Goal: Task Accomplishment & Management: Complete application form

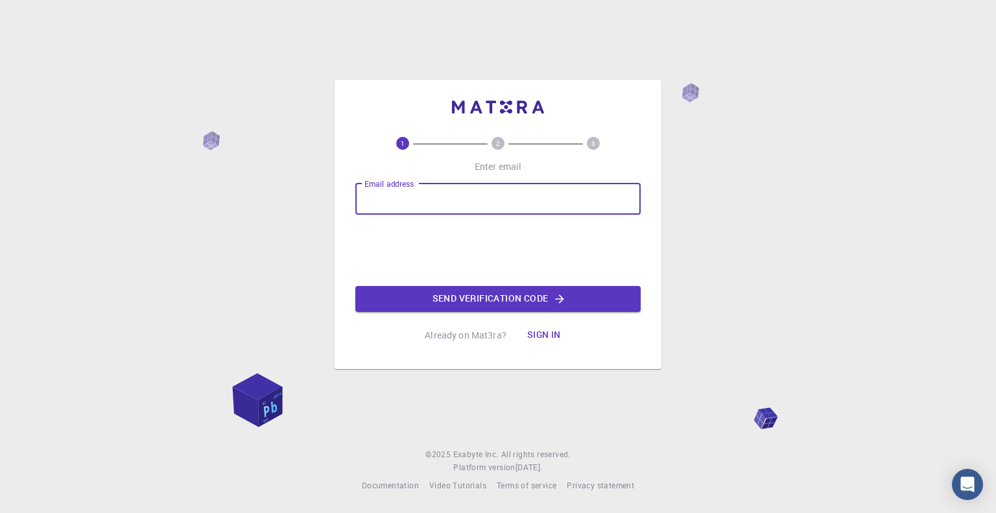
type input "[EMAIL_ADDRESS][DOMAIN_NAME]"
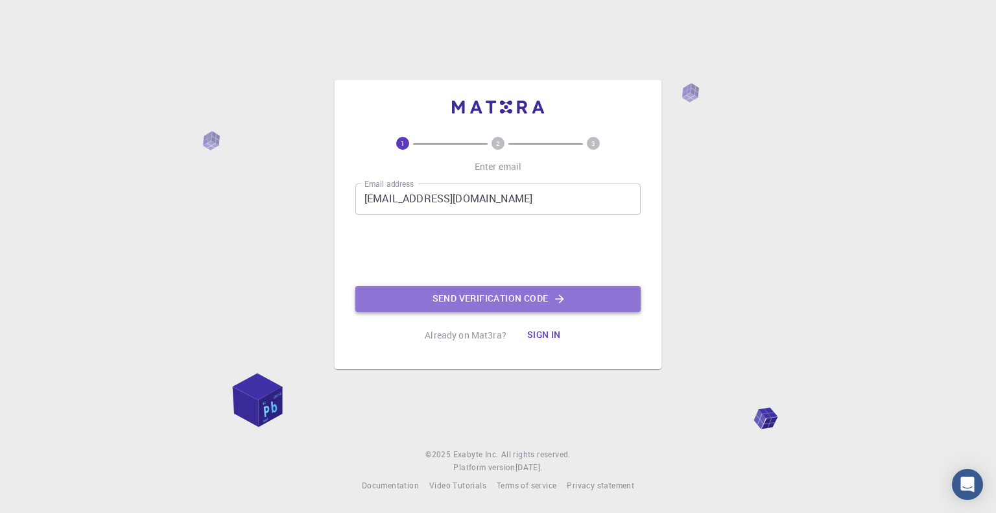
click at [472, 291] on button "Send verification code" at bounding box center [497, 299] width 285 height 26
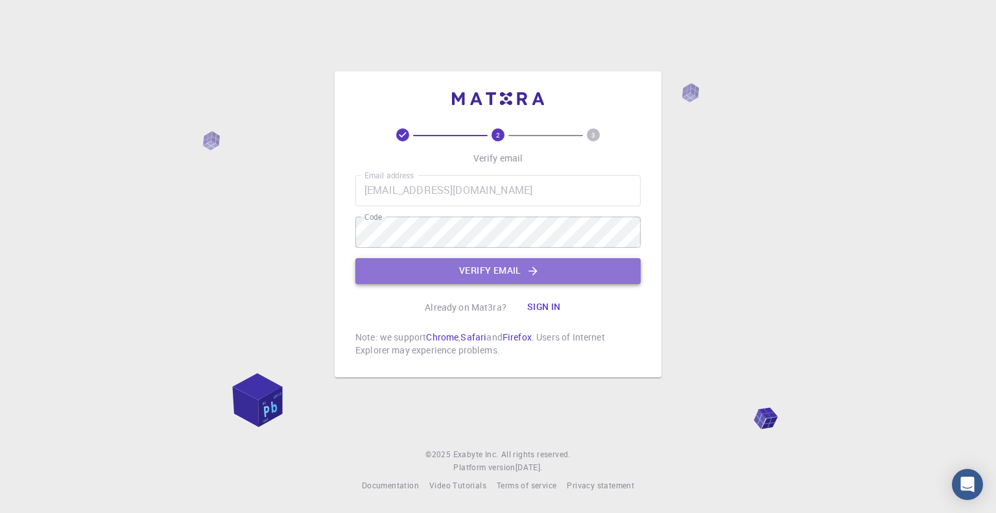
click at [434, 274] on button "Verify email" at bounding box center [497, 271] width 285 height 26
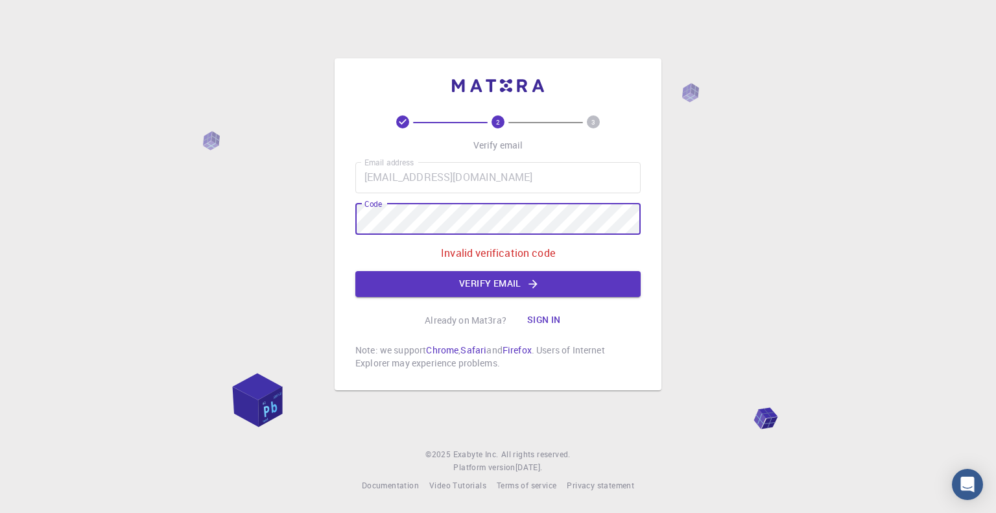
click at [299, 229] on div "2 3 Verify email Email address [EMAIL_ADDRESS][DOMAIN_NAME] Email address Code …" at bounding box center [498, 256] width 996 height 513
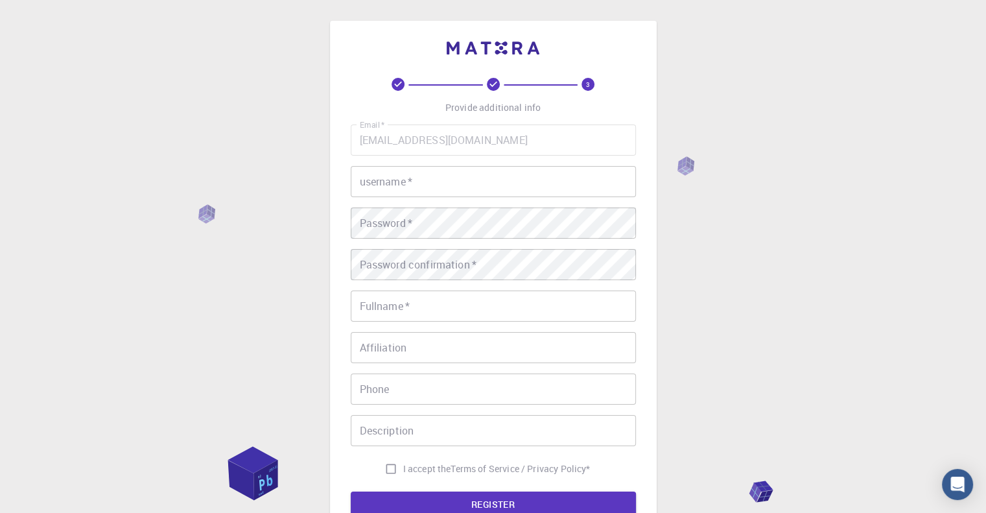
click at [401, 197] on div "Email   * [EMAIL_ADDRESS][DOMAIN_NAME] Email   * username   * username   * Pass…" at bounding box center [493, 302] width 285 height 357
click at [399, 189] on input "username   *" at bounding box center [493, 181] width 285 height 31
type input "Georgios"
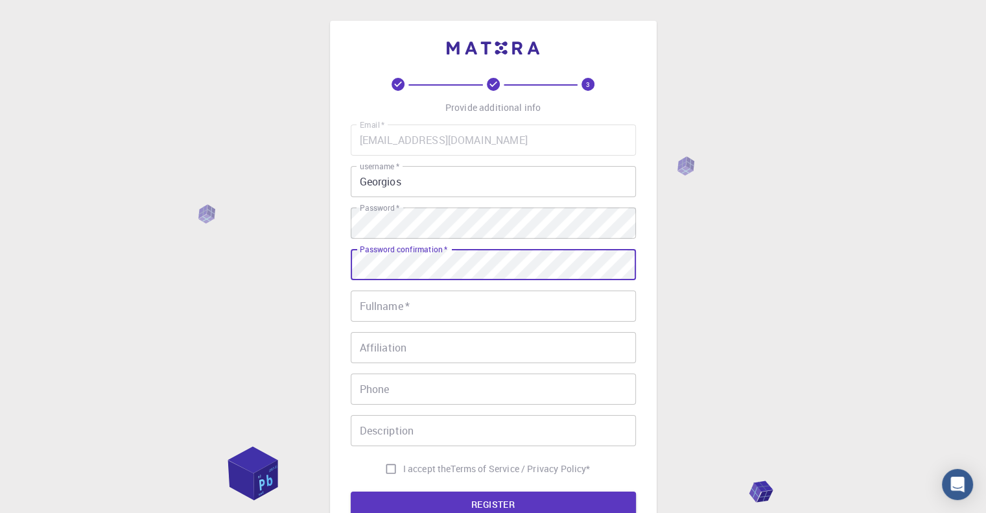
click at [386, 305] on input "Fullname   *" at bounding box center [493, 305] width 285 height 31
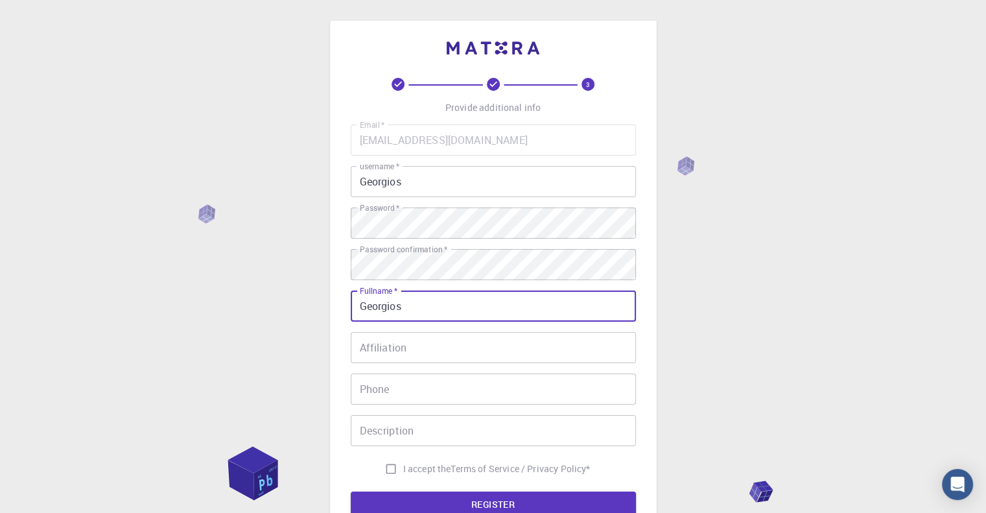
click at [390, 344] on input "Affiliation" at bounding box center [493, 347] width 285 height 31
click at [426, 310] on input "Georgios" at bounding box center [493, 305] width 285 height 31
type input "[PERSON_NAME]"
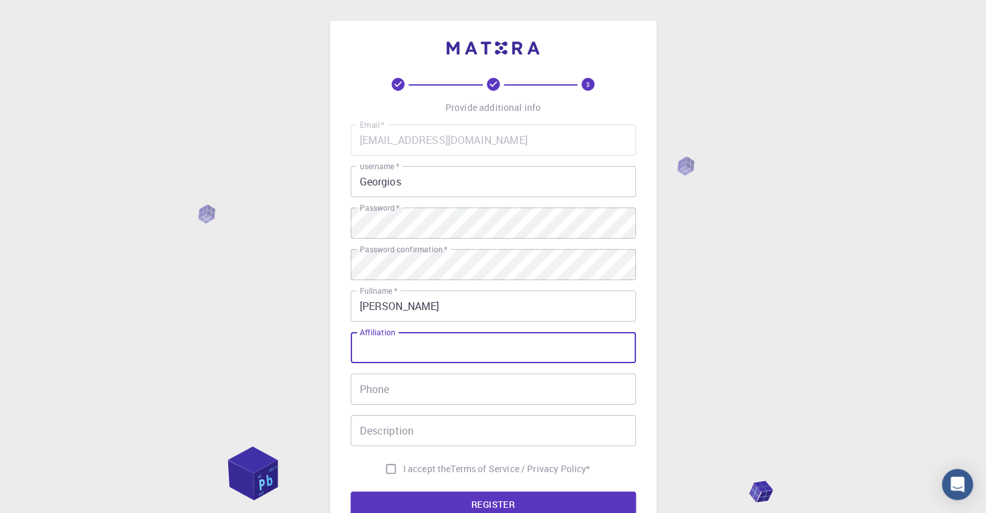
click at [410, 353] on input "Affiliation" at bounding box center [493, 347] width 285 height 31
type input "Project Manager"
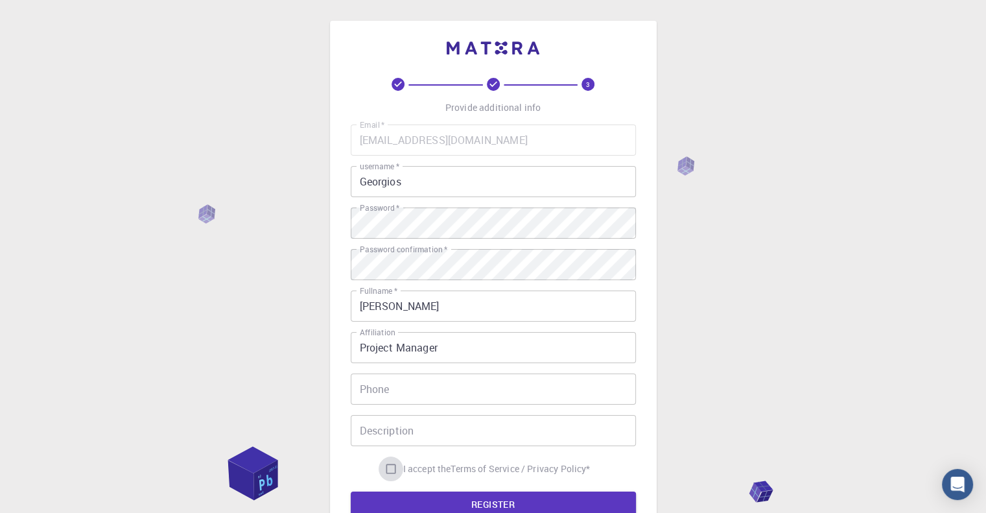
click at [388, 466] on input "I accept the Terms of Service / Privacy Policy *" at bounding box center [391, 468] width 25 height 25
checkbox input "true"
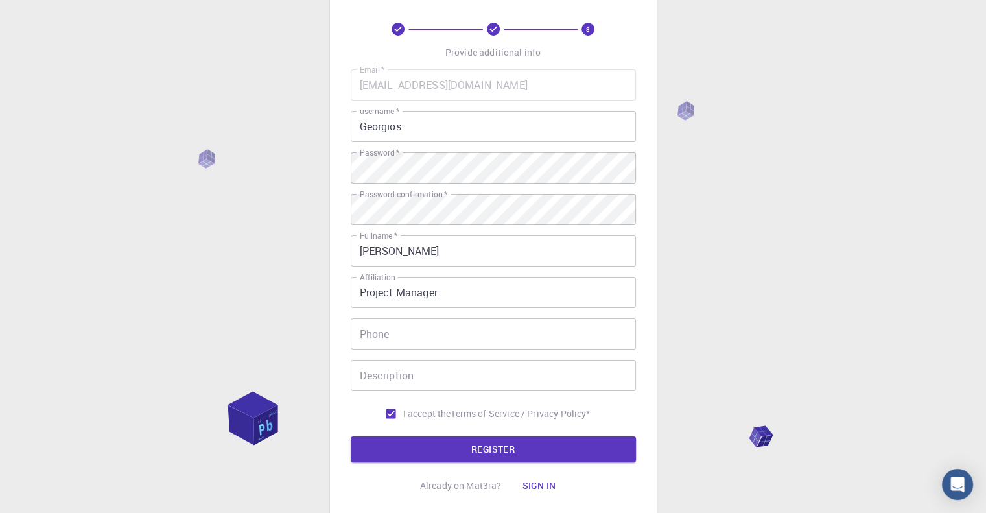
scroll to position [58, 0]
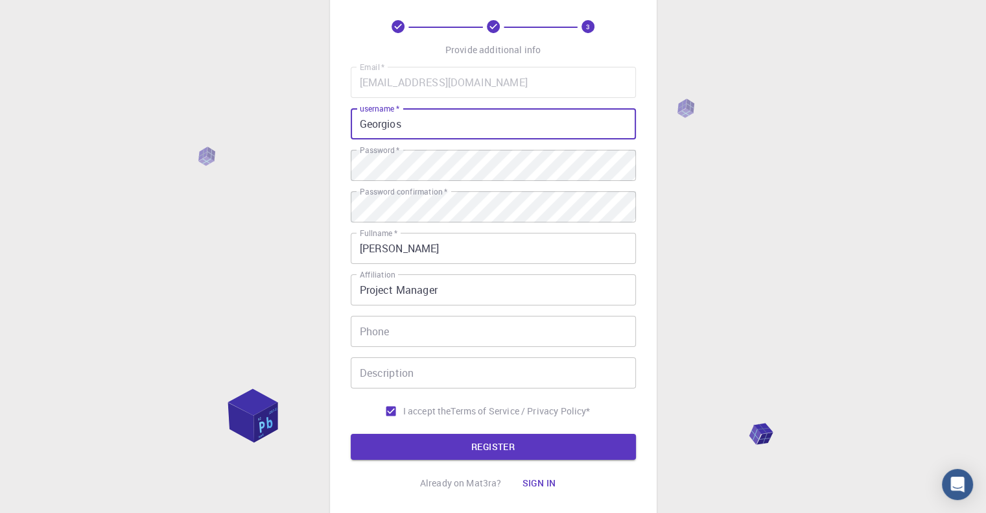
click at [493, 117] on input "Georgios" at bounding box center [493, 123] width 285 height 31
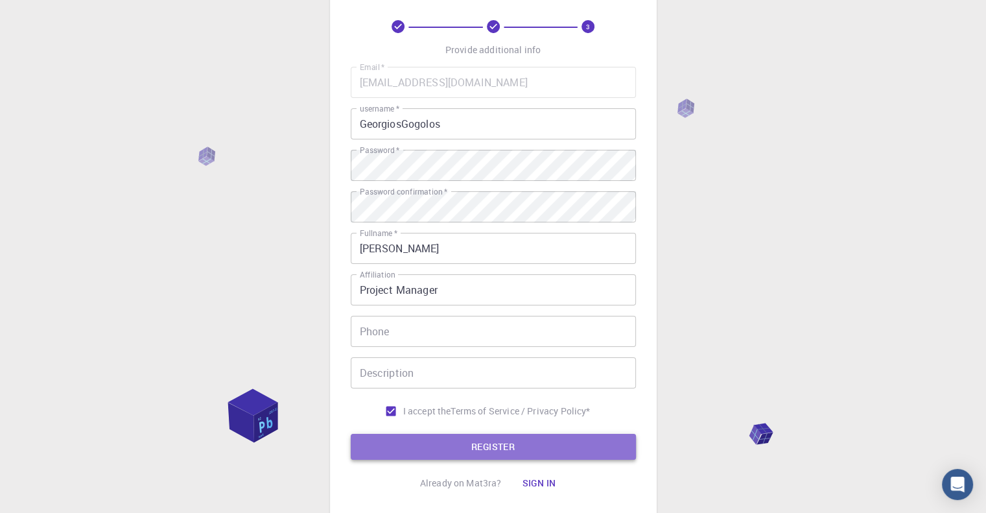
click at [482, 445] on button "REGISTER" at bounding box center [493, 447] width 285 height 26
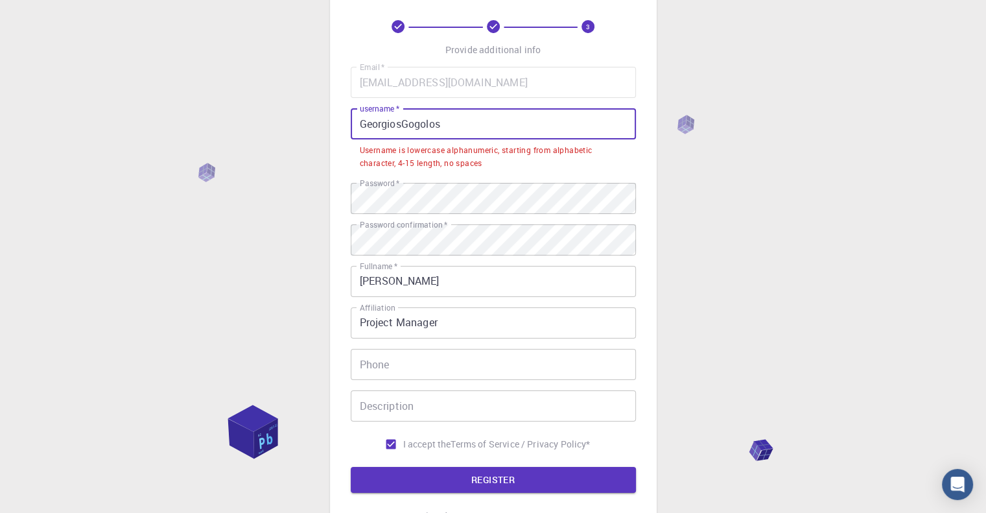
click at [449, 123] on input "GeorgiosGogolos" at bounding box center [493, 123] width 285 height 31
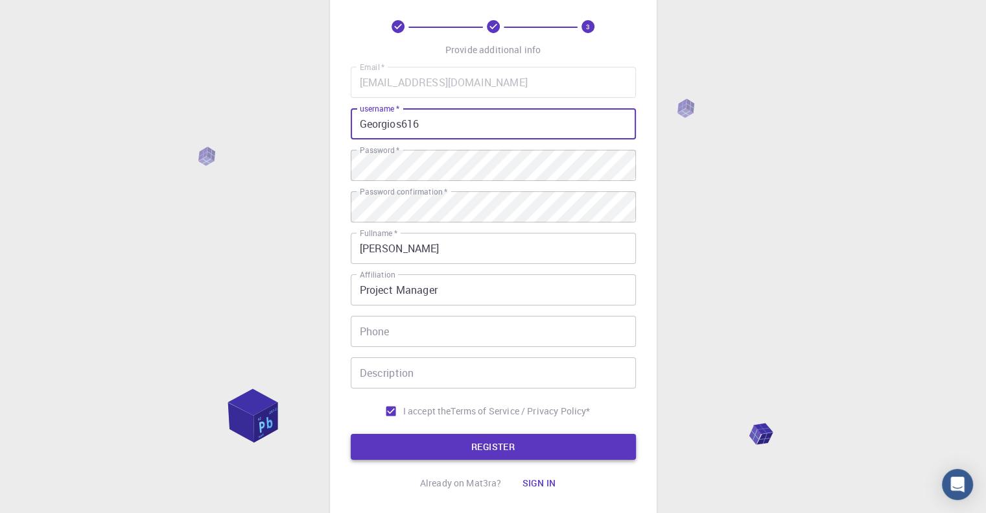
click at [465, 451] on button "REGISTER" at bounding box center [493, 447] width 285 height 26
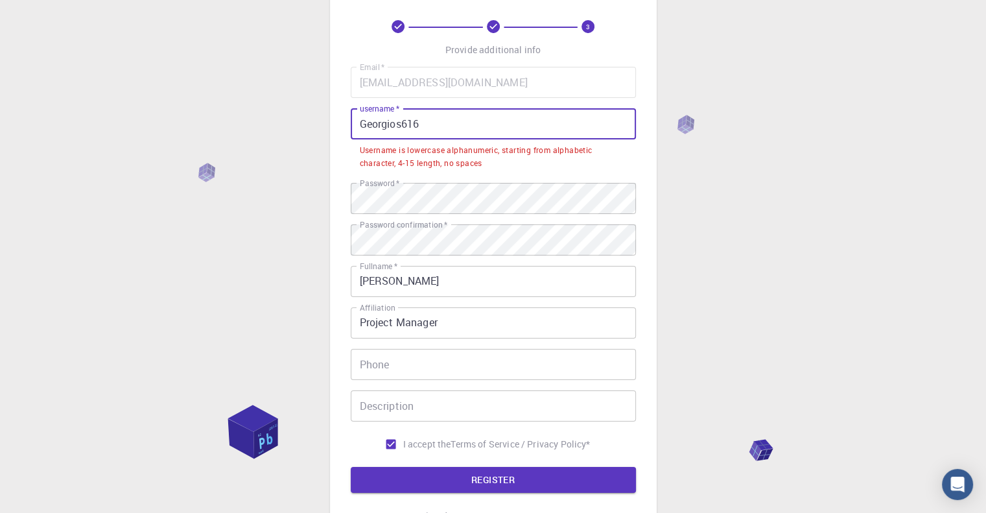
drag, startPoint x: 443, startPoint y: 119, endPoint x: 345, endPoint y: 129, distance: 98.4
click at [345, 129] on div "3 Provide additional info Email   * [EMAIL_ADDRESS][DOMAIN_NAME] Email   * user…" at bounding box center [493, 256] width 327 height 587
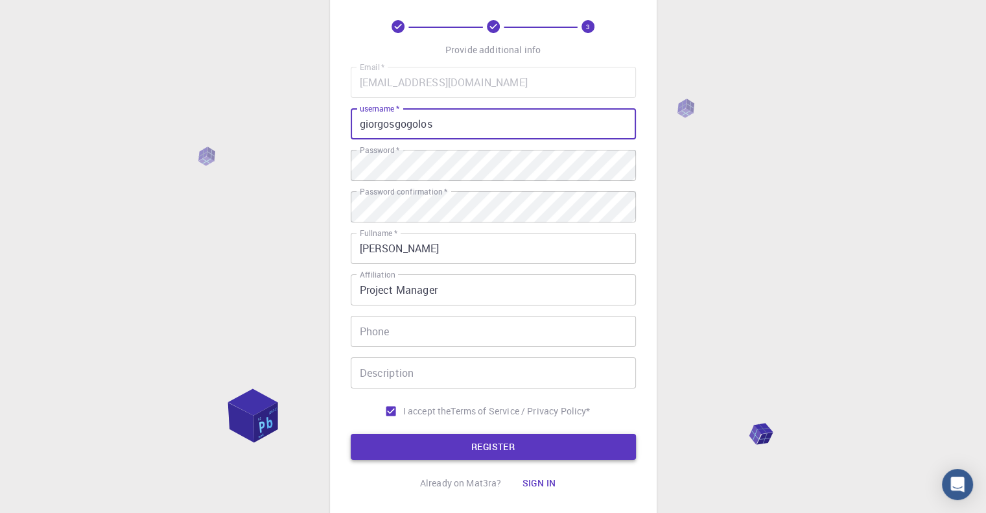
type input "giorgosgogolos"
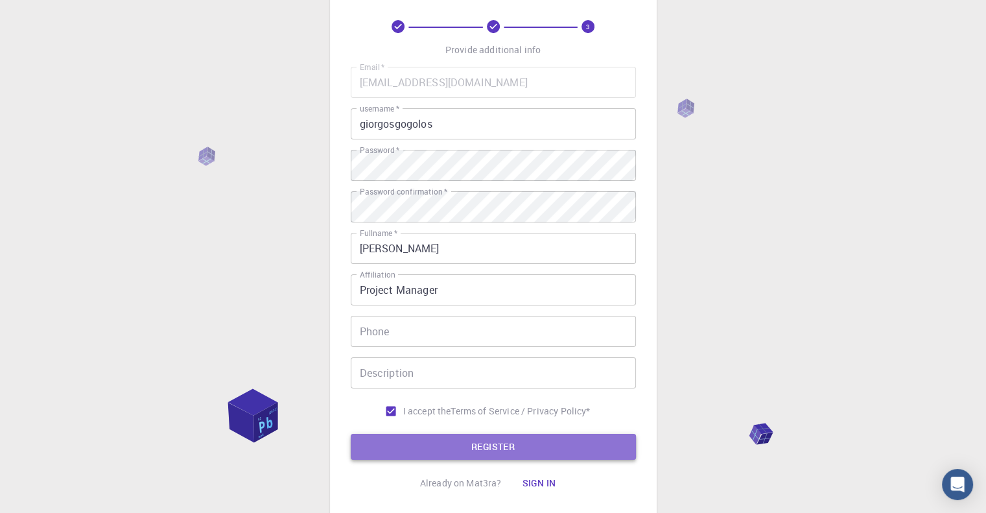
click at [467, 451] on button "REGISTER" at bounding box center [493, 447] width 285 height 26
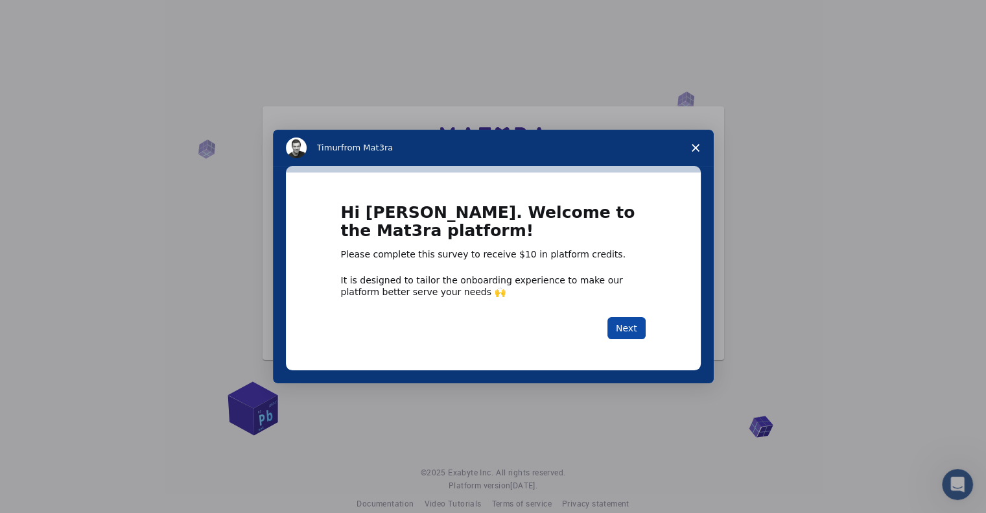
click at [629, 331] on button "Next" at bounding box center [626, 328] width 38 height 22
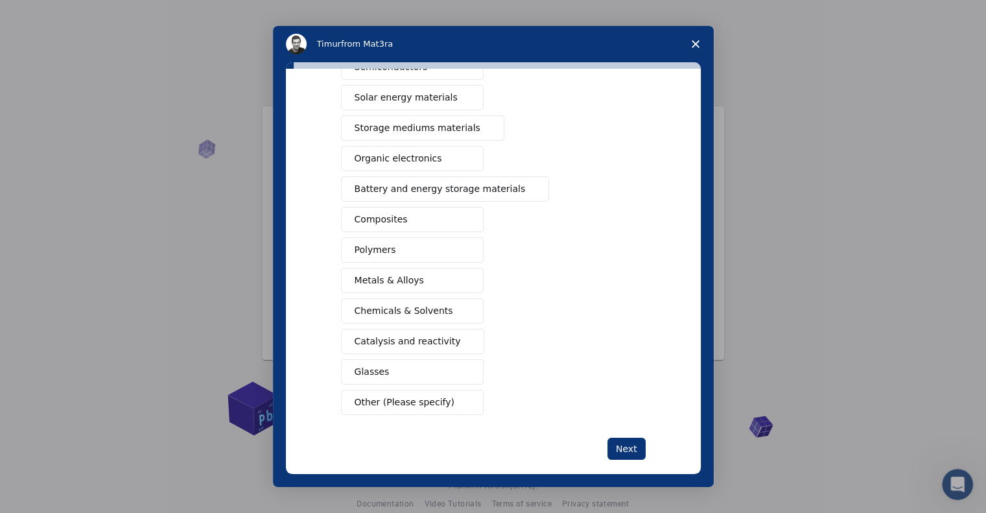
scroll to position [109, 0]
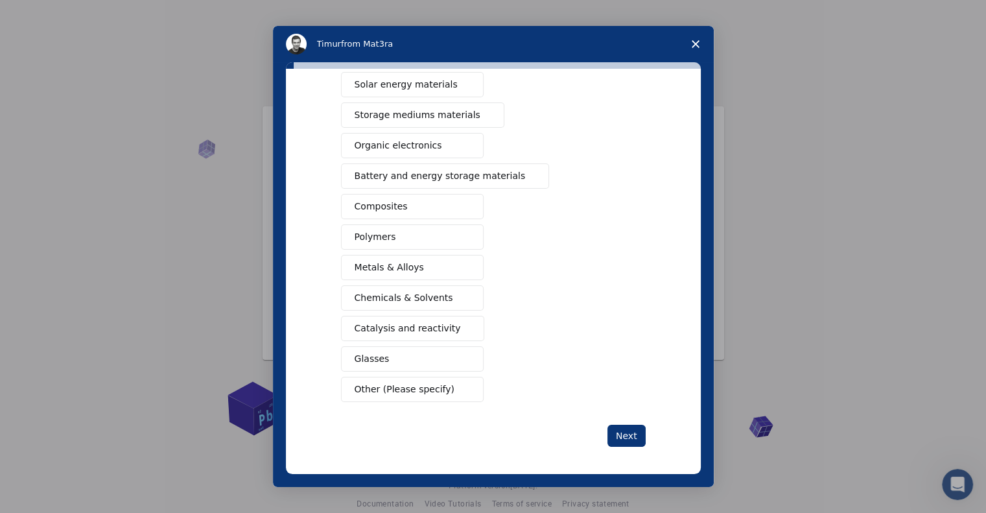
click at [382, 227] on button "Polymers" at bounding box center [412, 236] width 143 height 25
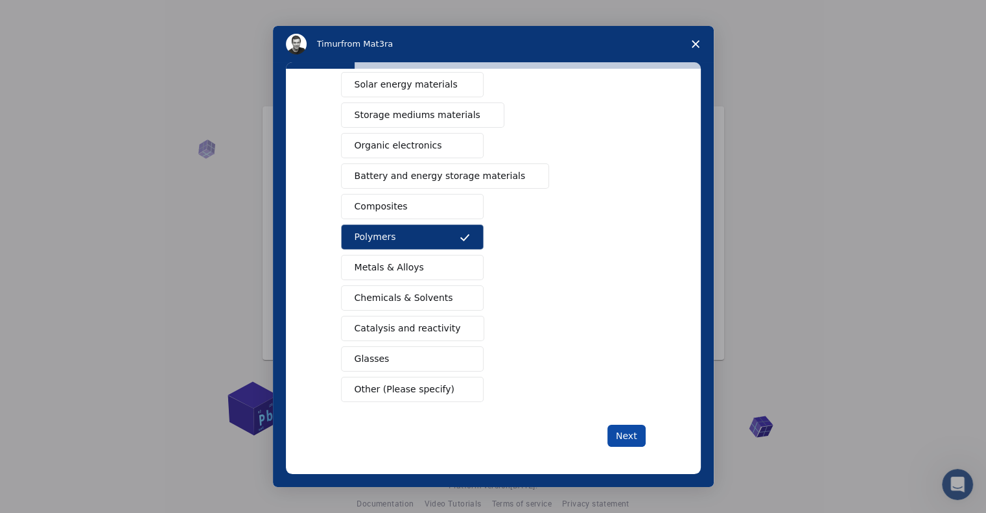
click at [630, 430] on button "Next" at bounding box center [626, 436] width 38 height 22
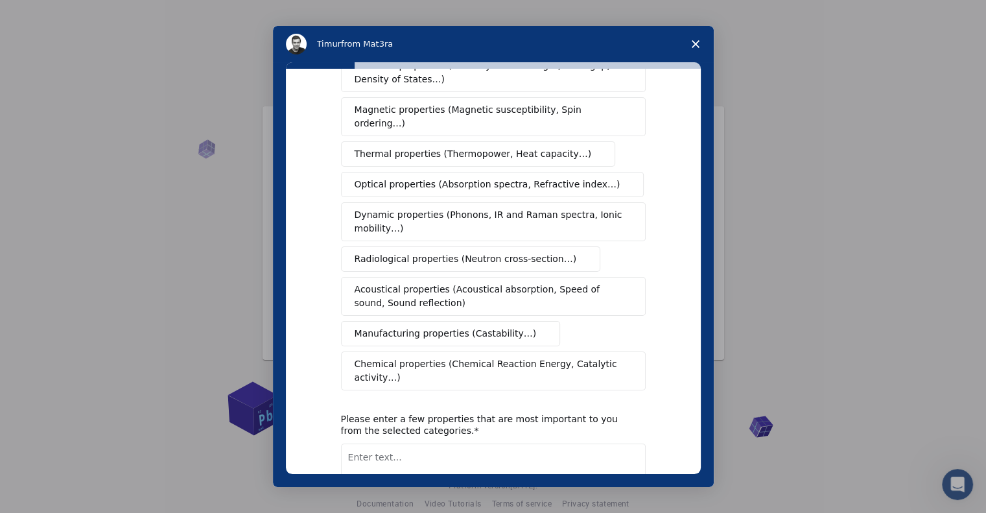
scroll to position [0, 0]
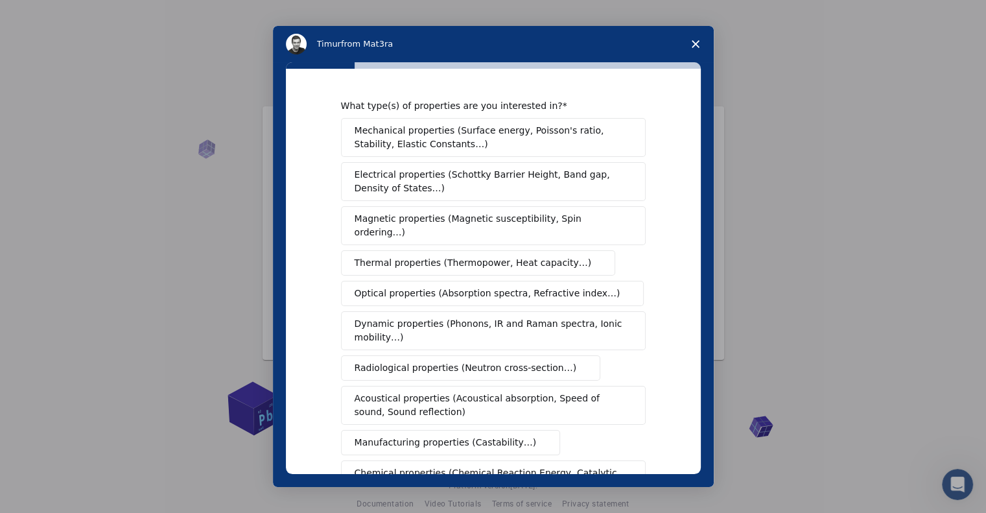
click at [535, 142] on span "Mechanical properties (Surface energy, Poisson's ratio, Stability, Elastic Cons…" at bounding box center [490, 137] width 270 height 27
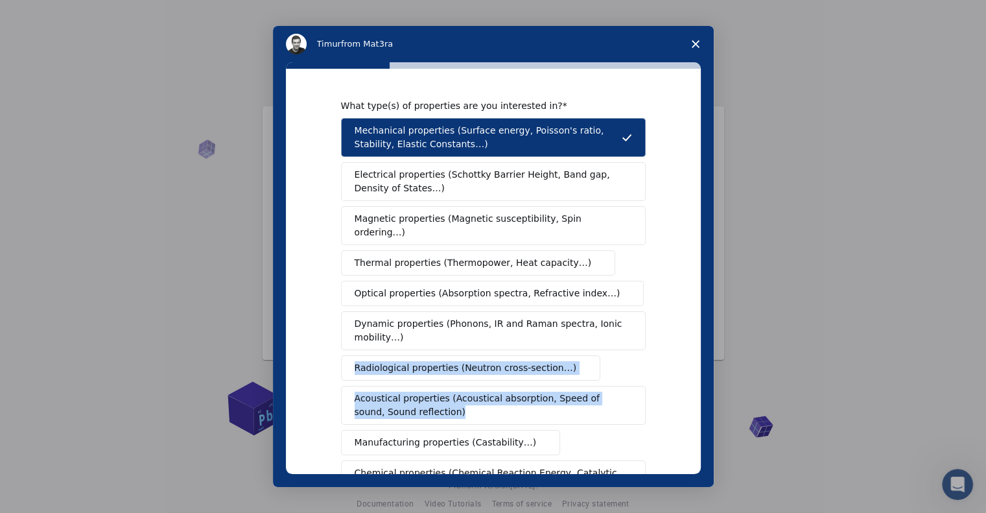
drag, startPoint x: 700, startPoint y: 274, endPoint x: 703, endPoint y: 421, distance: 147.8
click at [703, 421] on div "What type(s) of properties are you interested in? Mechanical properties (Surfac…" at bounding box center [493, 274] width 441 height 425
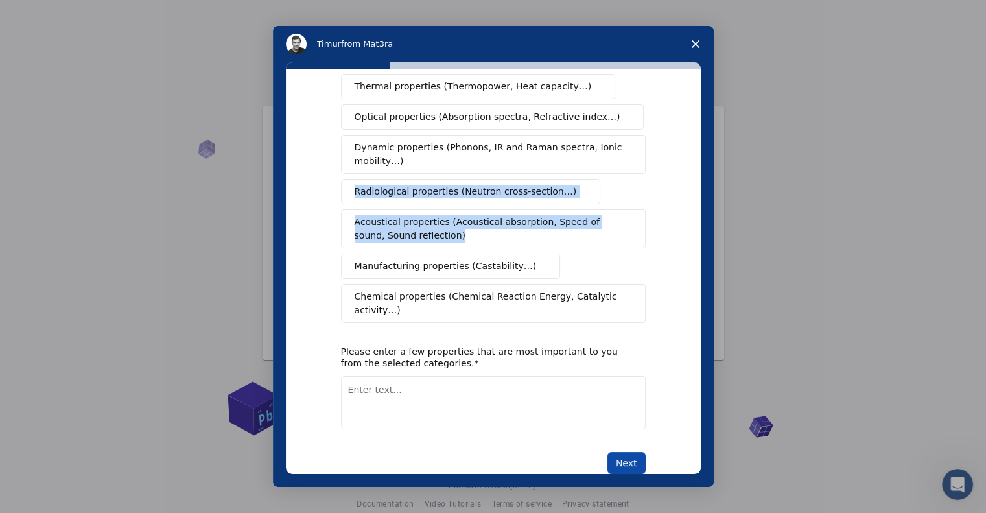
click at [625, 452] on button "Next" at bounding box center [626, 463] width 38 height 22
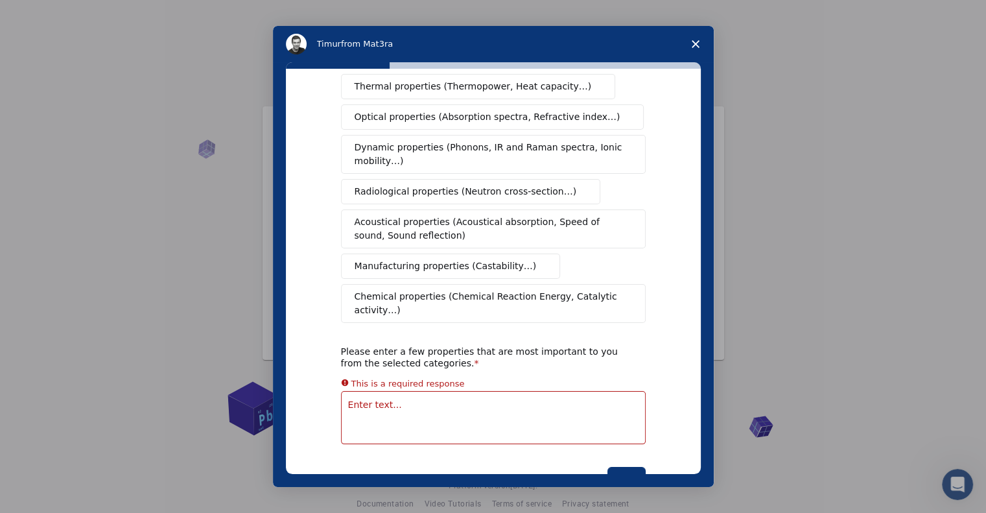
click at [693, 43] on icon "Close survey" at bounding box center [696, 44] width 8 height 8
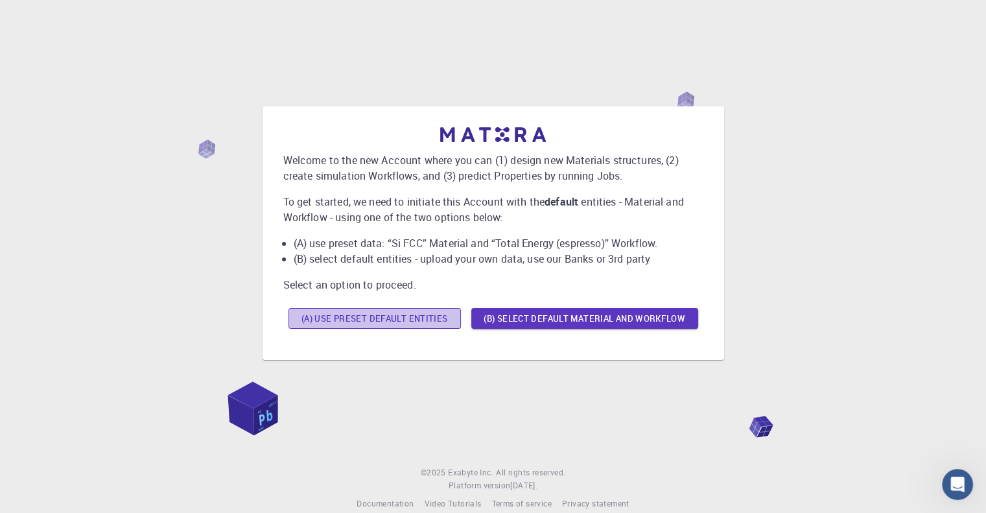
click at [388, 319] on button "(A) Use preset default entities" at bounding box center [374, 318] width 172 height 21
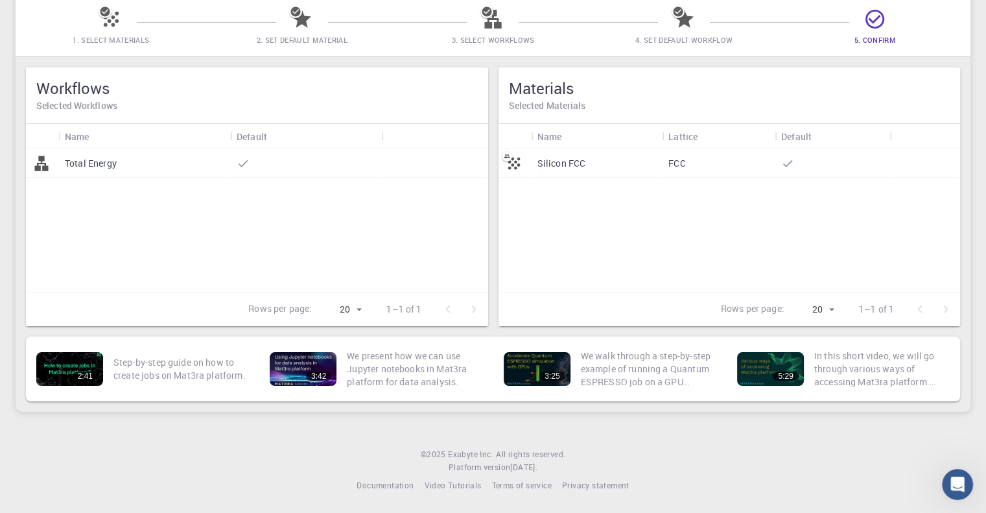
scroll to position [0, 0]
